Goal: Find specific page/section: Find specific page/section

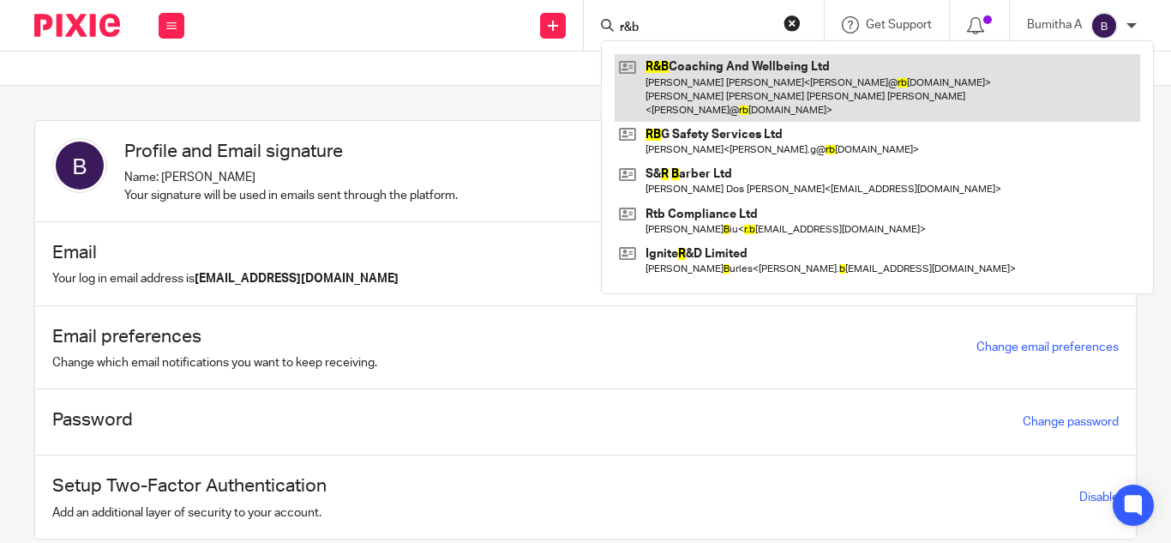
type input "r&b"
click at [735, 75] on link at bounding box center [878, 88] width 526 height 68
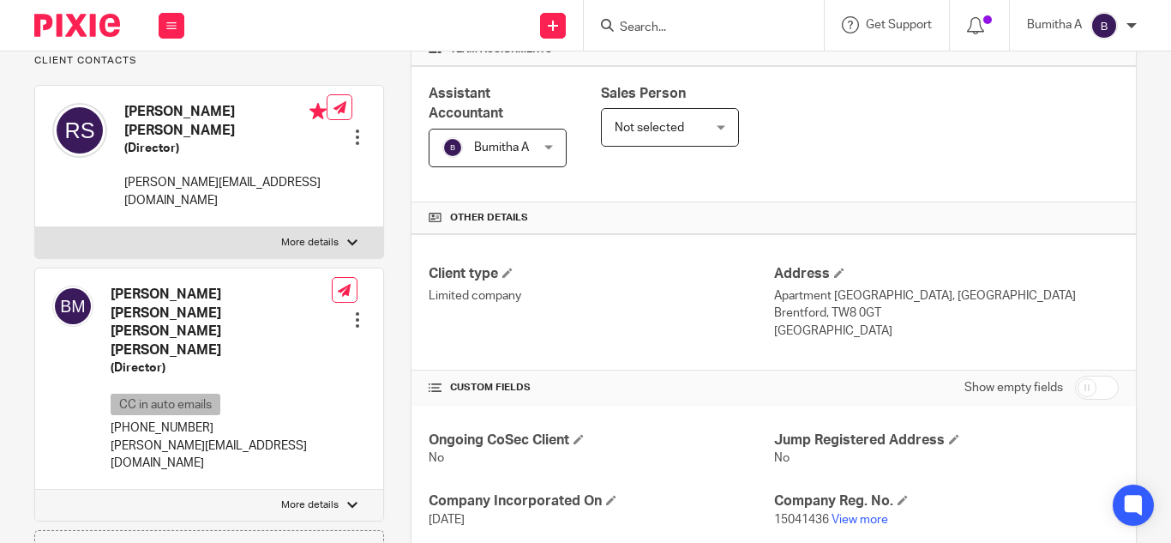
scroll to position [274, 0]
click at [848, 523] on link "View more" at bounding box center [860, 519] width 57 height 12
click at [867, 517] on link "View more" at bounding box center [860, 519] width 57 height 12
